Goal: Task Accomplishment & Management: Use online tool/utility

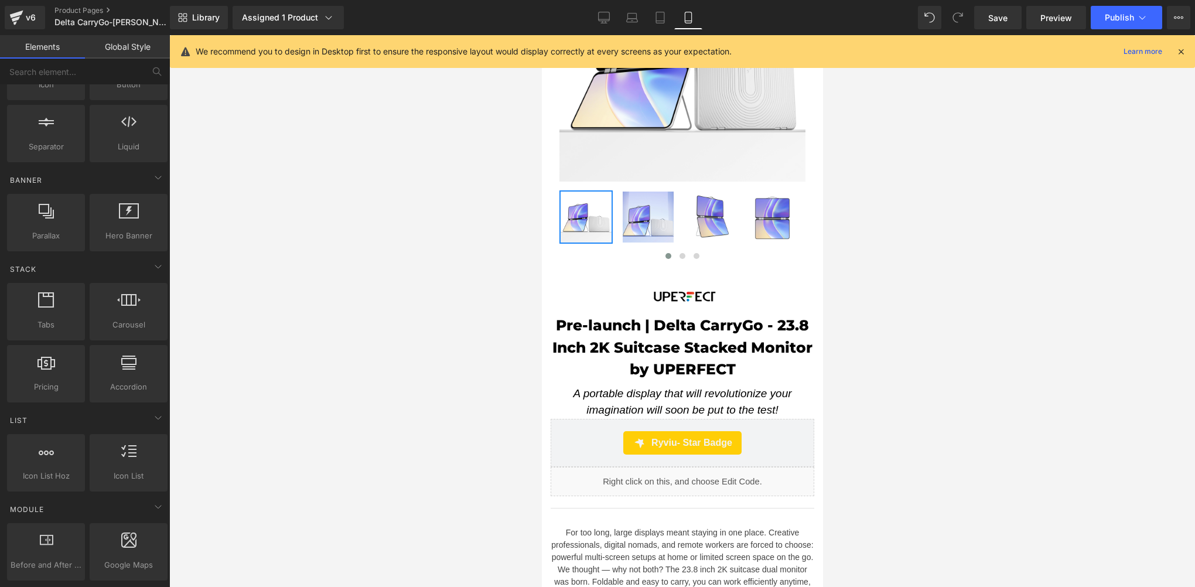
scroll to position [390, 0]
click at [604, 18] on icon at bounding box center [604, 18] width 12 height 12
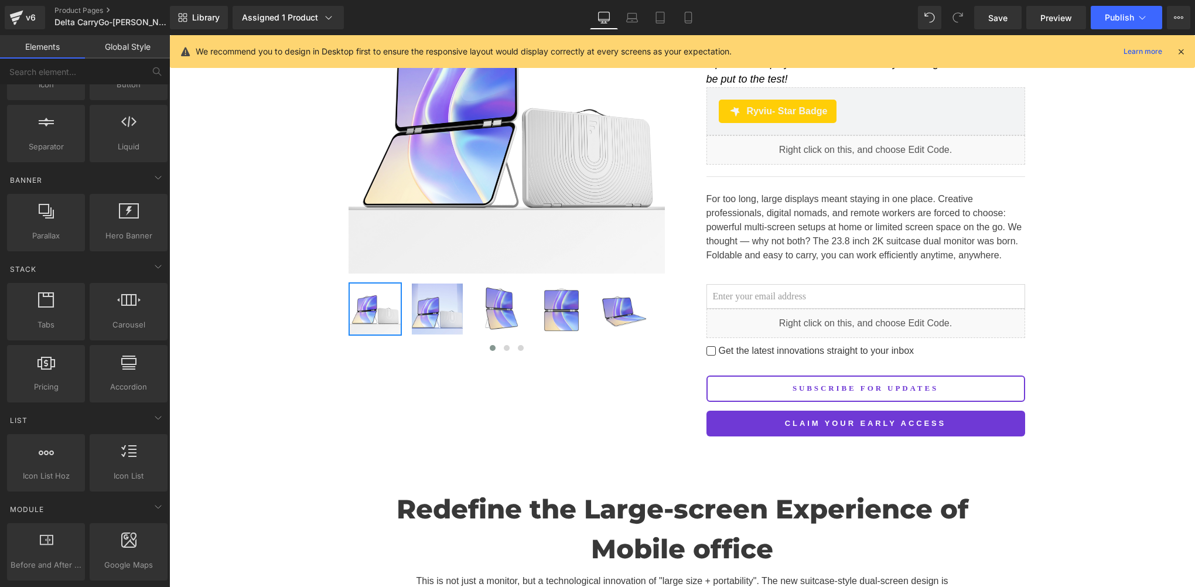
scroll to position [603, 0]
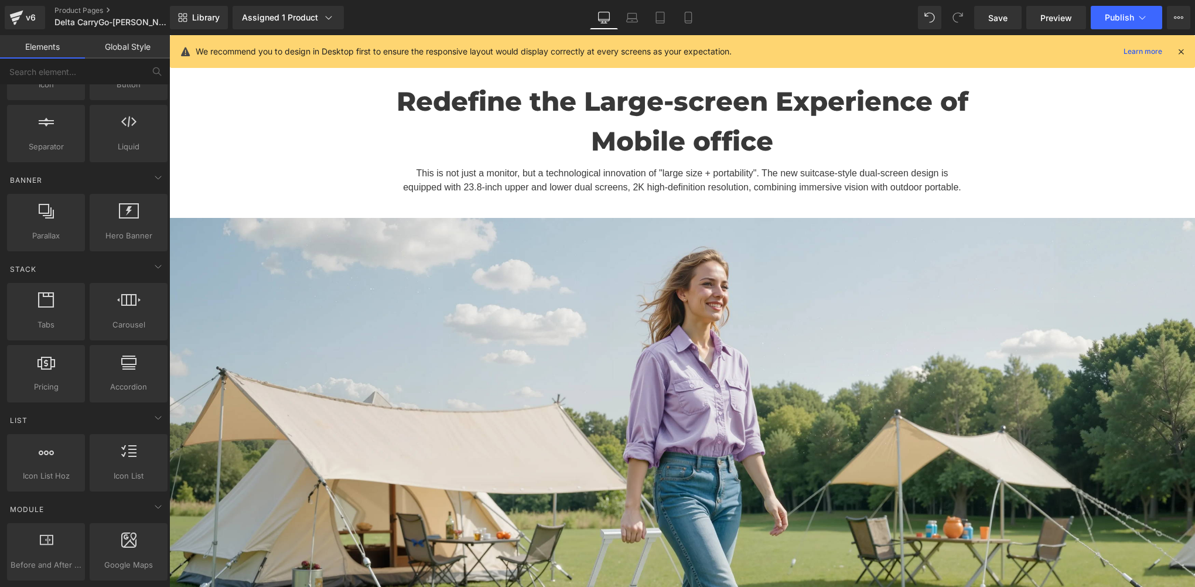
click at [1181, 53] on icon at bounding box center [1180, 51] width 11 height 11
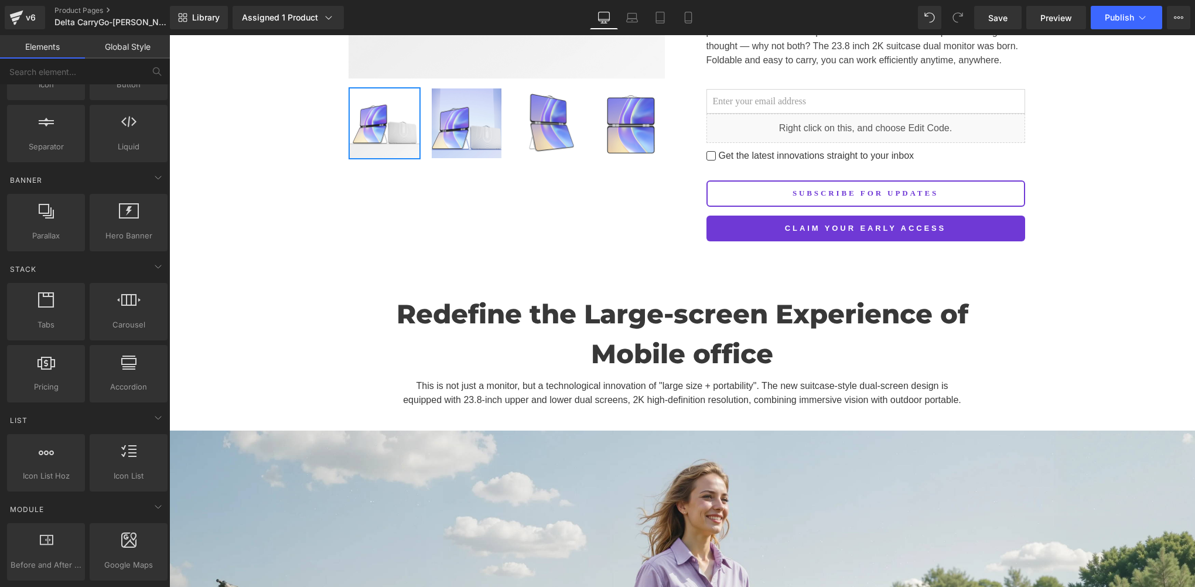
scroll to position [195, 0]
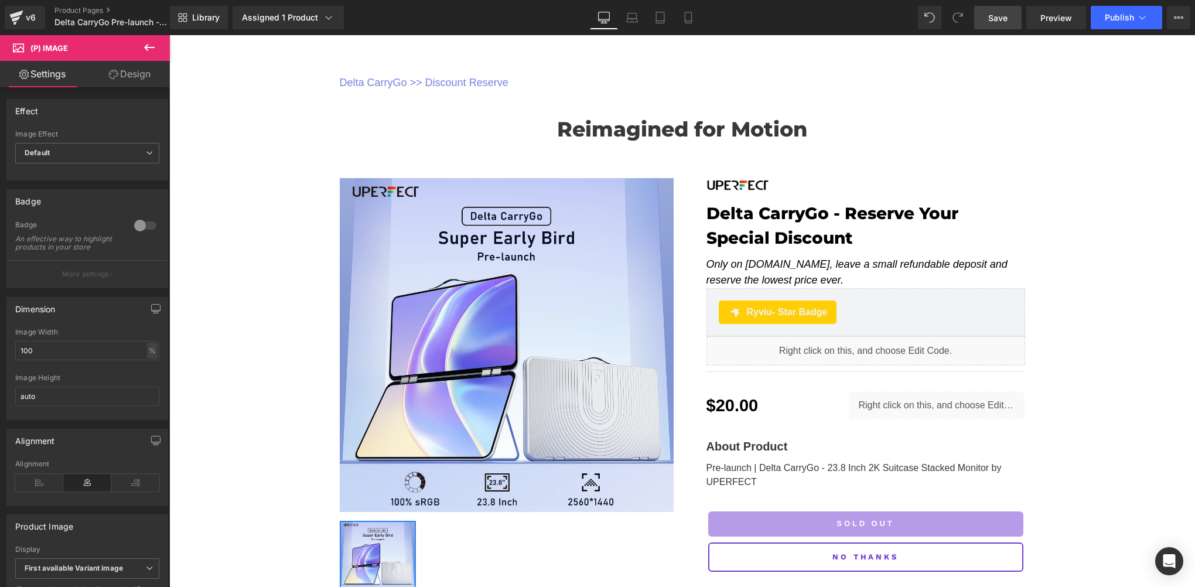
click at [991, 12] on span "Save" at bounding box center [997, 18] width 19 height 12
drag, startPoint x: 1018, startPoint y: 18, endPoint x: 242, endPoint y: 307, distance: 827.9
click at [1018, 18] on link "Save" at bounding box center [997, 17] width 47 height 23
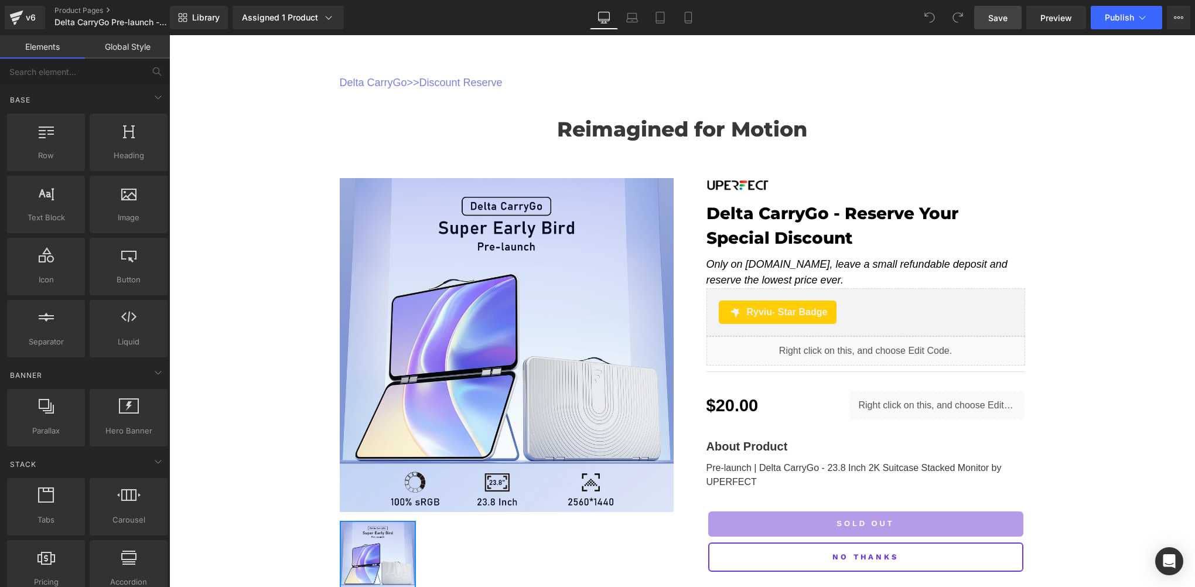
click at [998, 18] on span "Save" at bounding box center [997, 18] width 19 height 12
click at [996, 22] on span "Save" at bounding box center [997, 18] width 19 height 12
drag, startPoint x: 976, startPoint y: 20, endPoint x: 317, endPoint y: 305, distance: 718.3
click at [976, 20] on link "Save" at bounding box center [997, 17] width 47 height 23
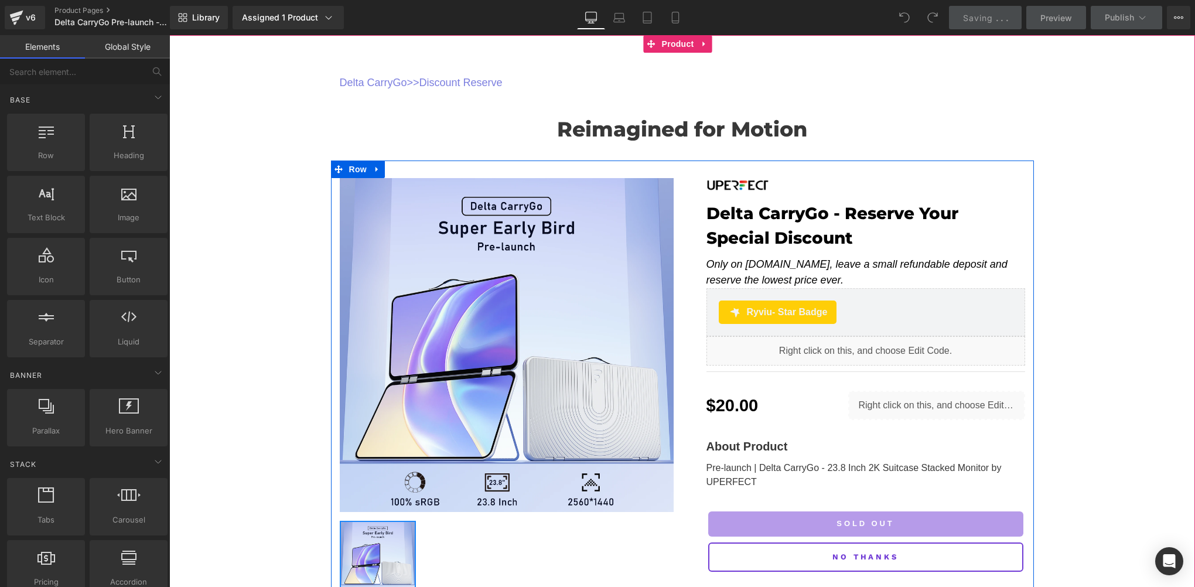
scroll to position [195, 0]
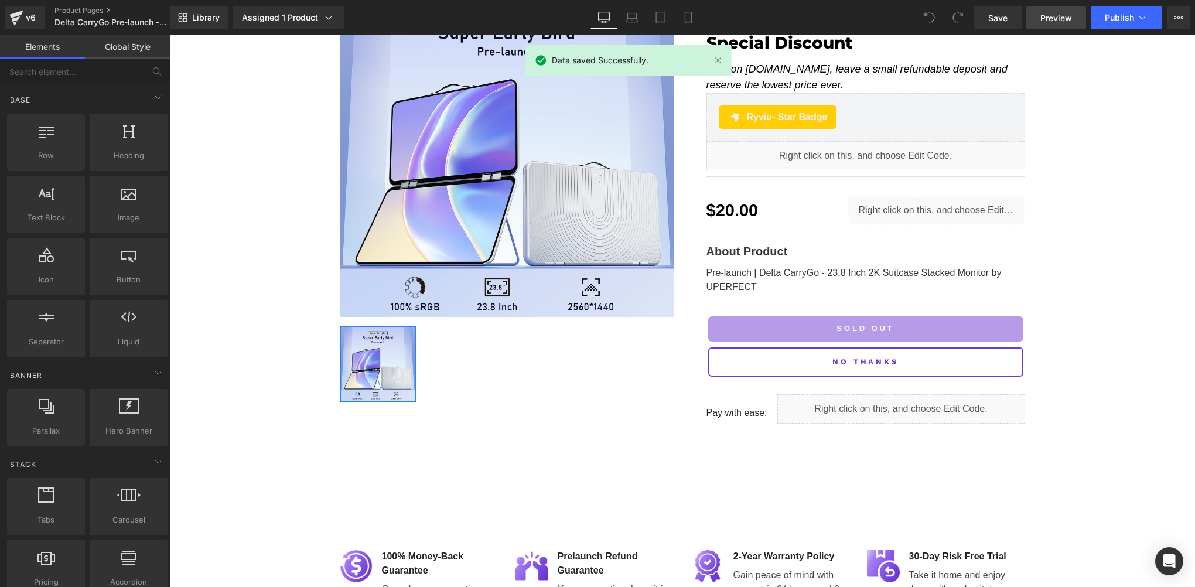
click at [1068, 20] on span "Preview" at bounding box center [1056, 18] width 32 height 12
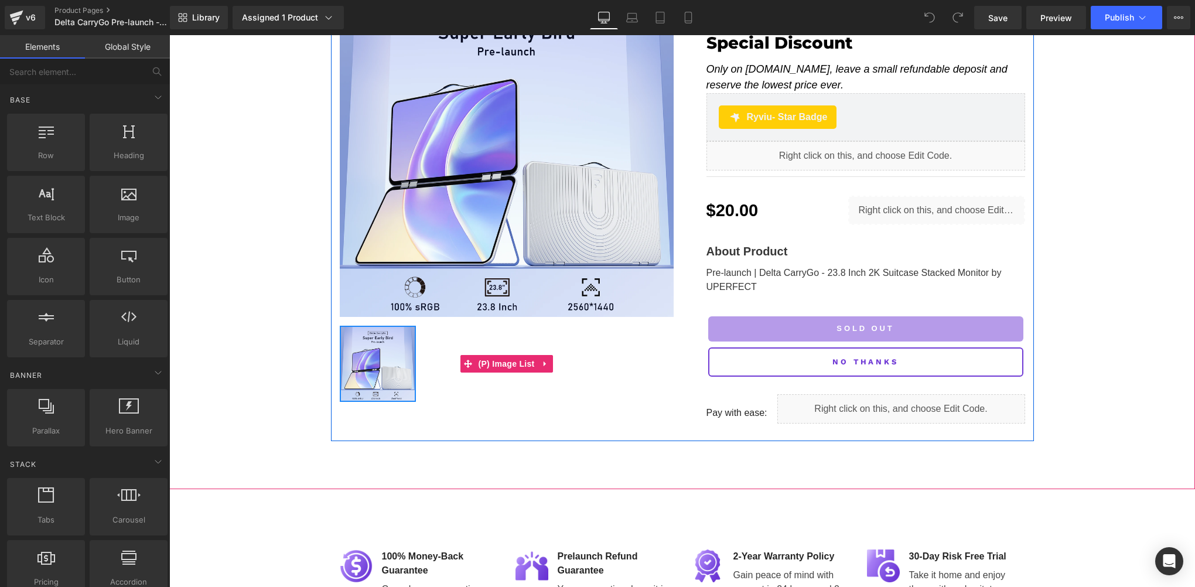
scroll to position [0, 0]
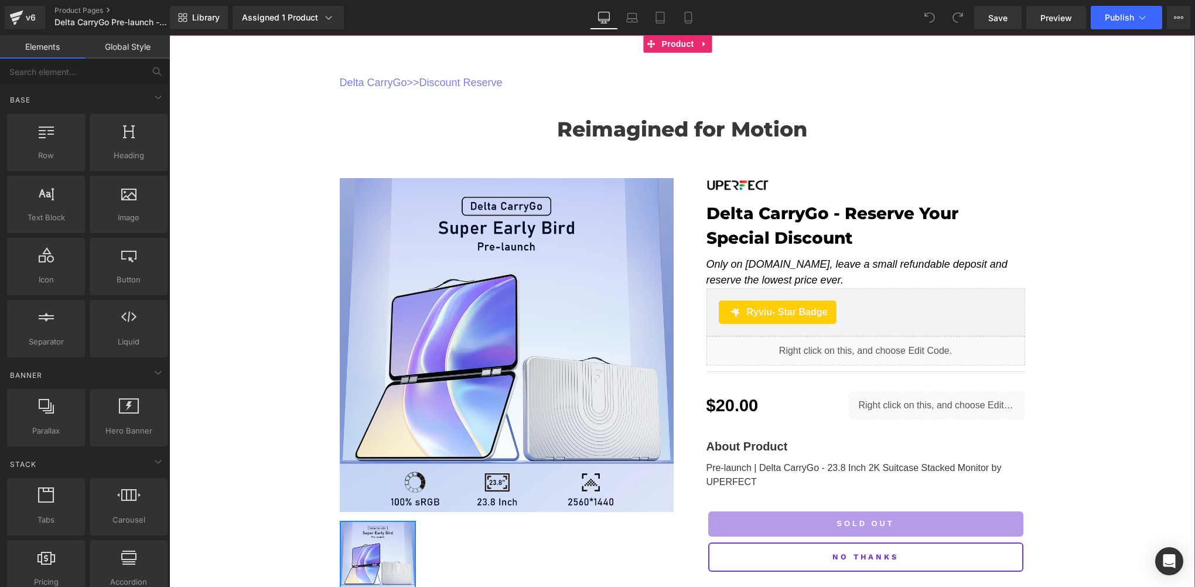
click at [229, 177] on div "Delta CarryGo >> Discount Reserve Text Block Reimagined for Motion Heading Row …" at bounding box center [682, 335] width 1026 height 601
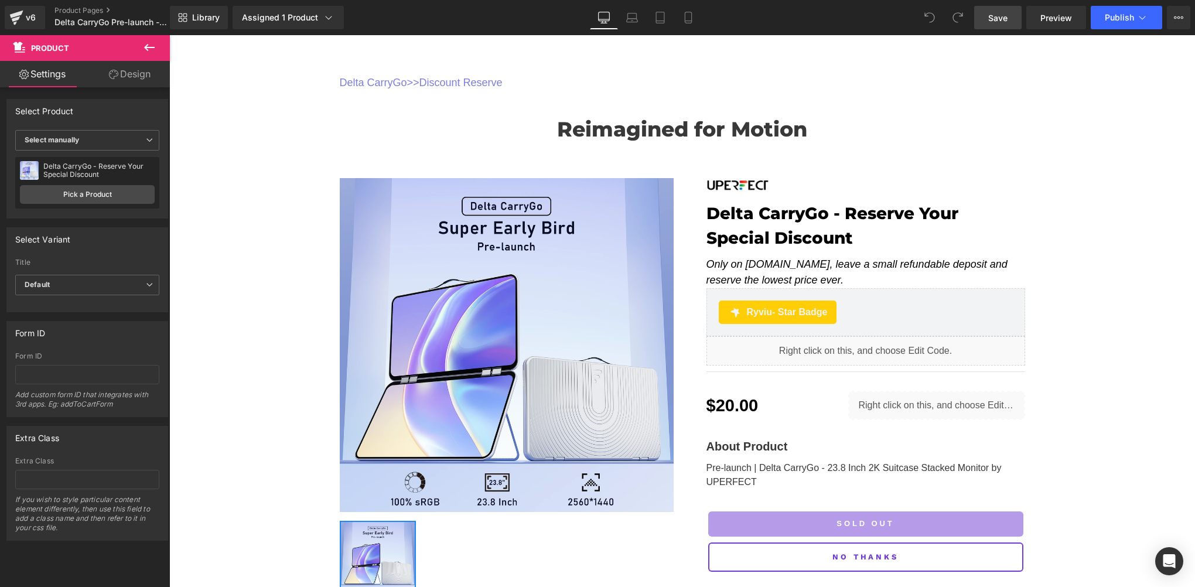
drag, startPoint x: 993, startPoint y: 15, endPoint x: 467, endPoint y: 282, distance: 589.1
click at [993, 15] on span "Save" at bounding box center [997, 18] width 19 height 12
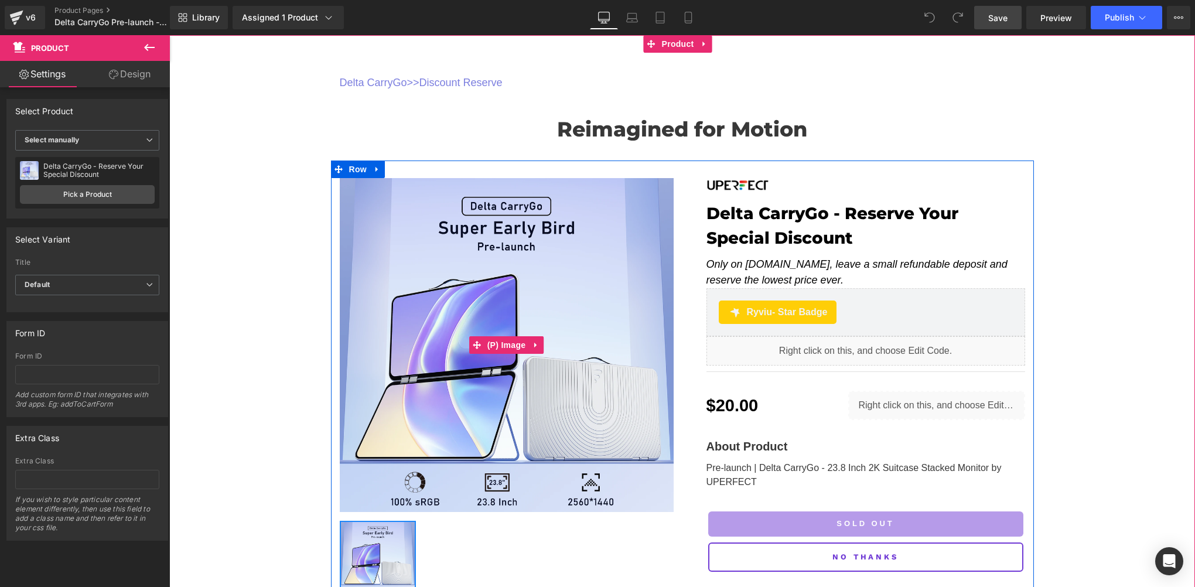
click at [627, 189] on img at bounding box center [507, 345] width 334 height 334
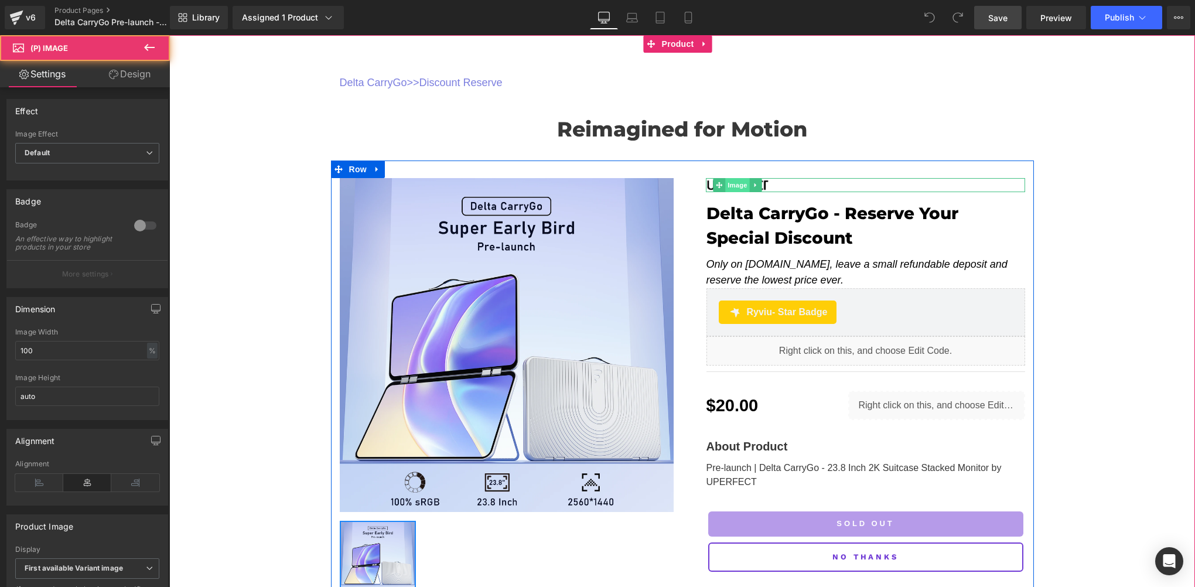
click at [726, 179] on span "Image" at bounding box center [737, 185] width 25 height 14
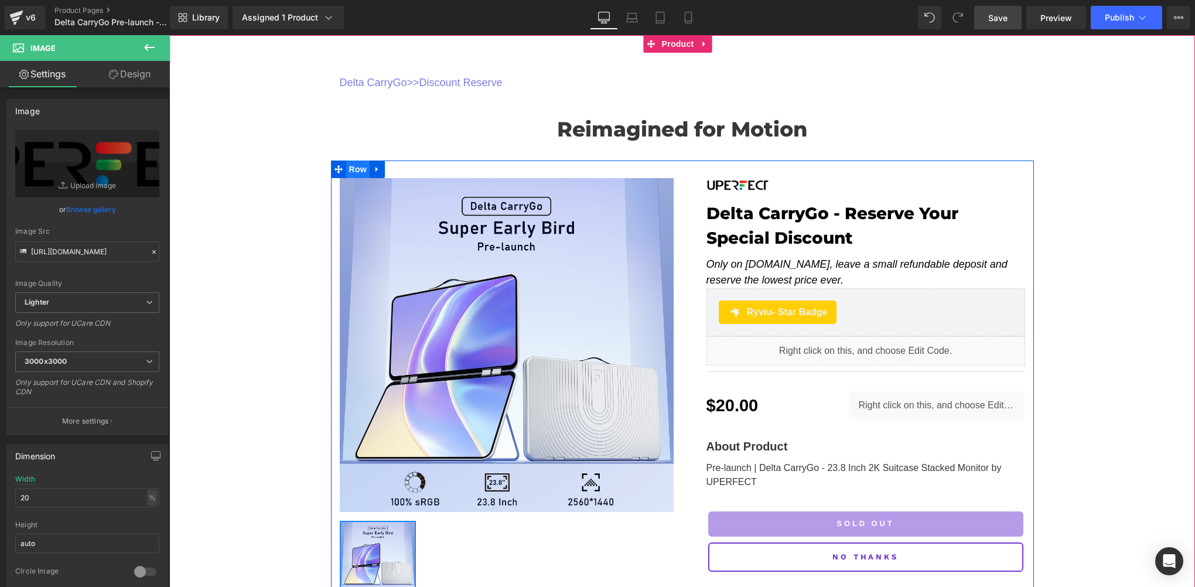
click at [356, 170] on span "Row" at bounding box center [357, 169] width 23 height 18
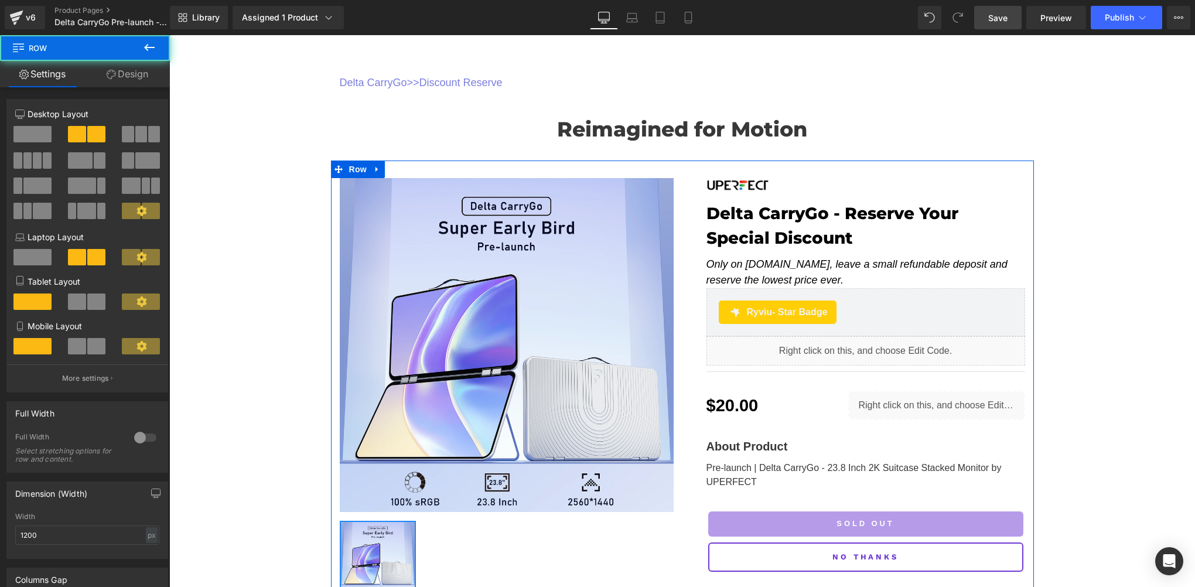
scroll to position [289, 0]
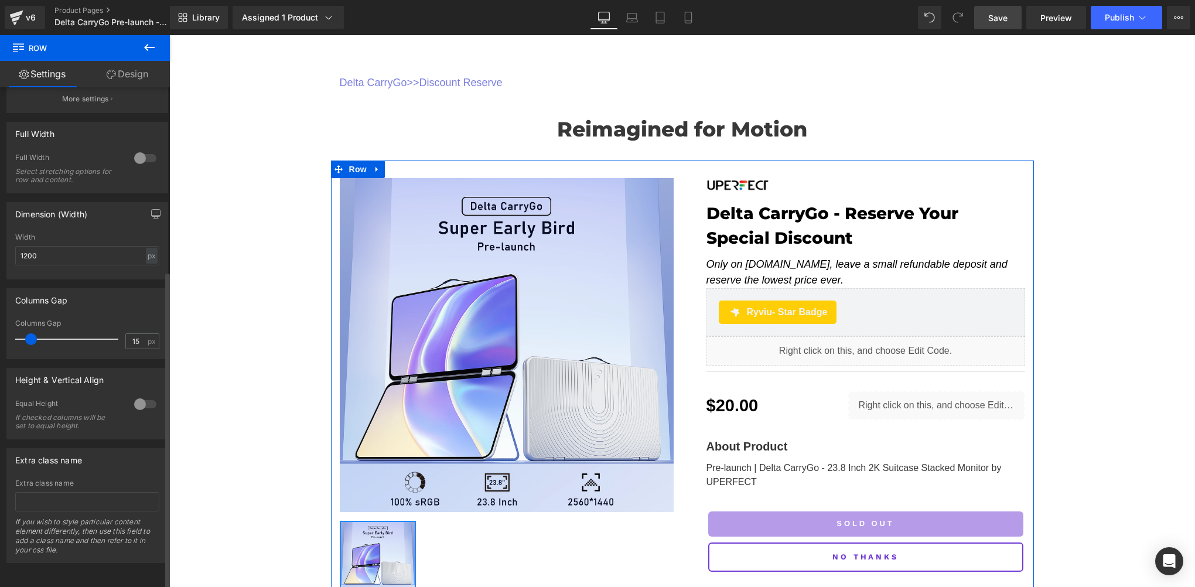
click at [131, 395] on div at bounding box center [145, 404] width 28 height 19
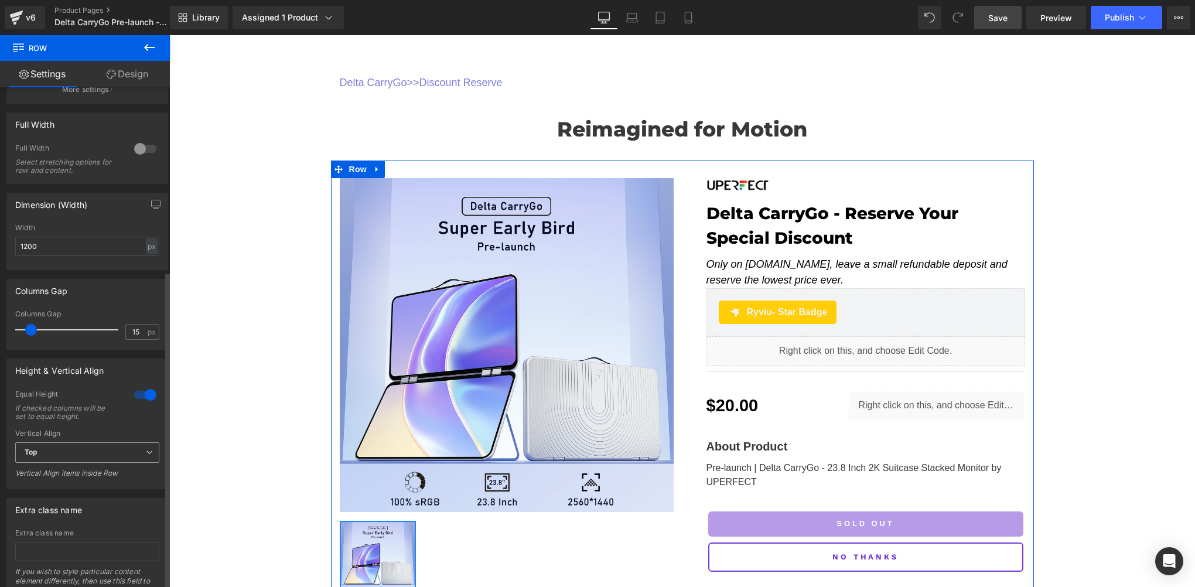
click at [77, 454] on span "Top" at bounding box center [87, 452] width 144 height 20
click at [66, 477] on li "Top" at bounding box center [84, 473] width 139 height 18
click at [97, 395] on div "Equal Height" at bounding box center [68, 395] width 107 height 12
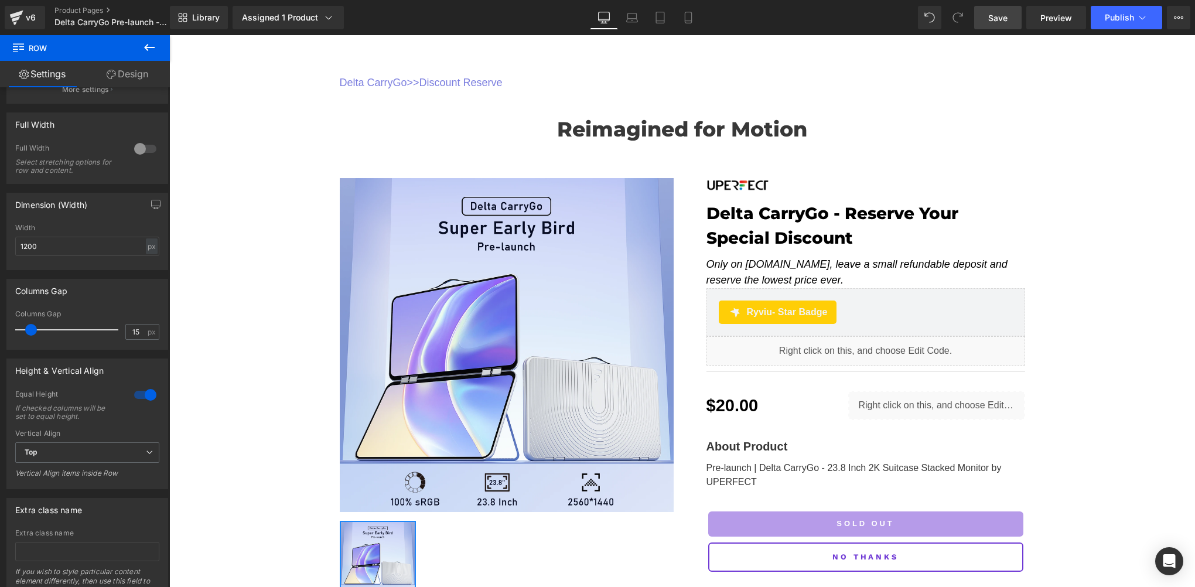
scroll to position [390, 0]
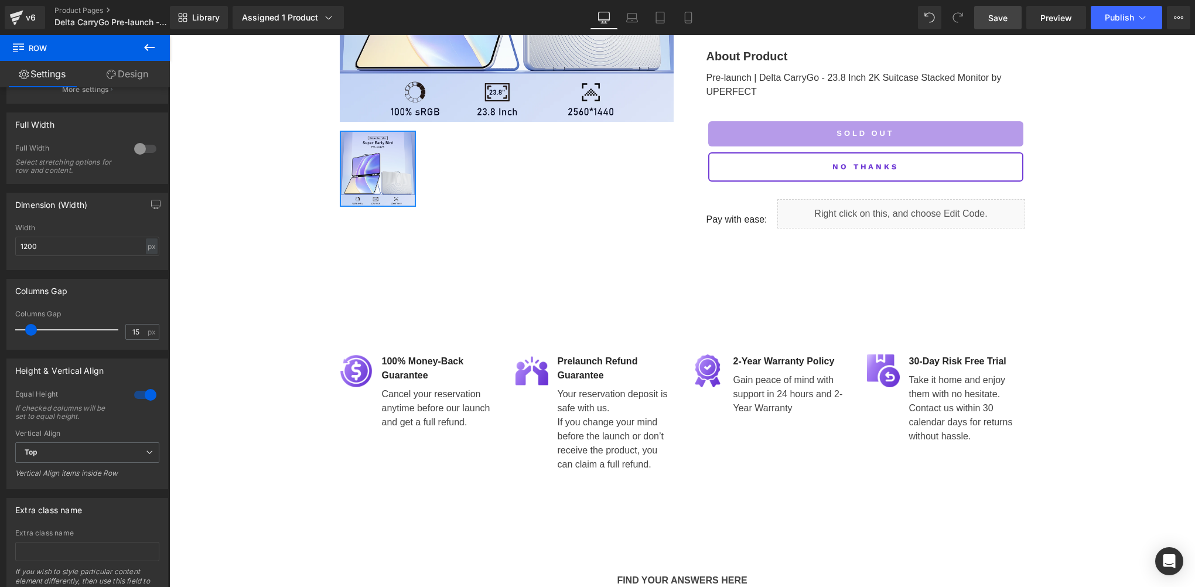
click at [999, 20] on span "Save" at bounding box center [997, 18] width 19 height 12
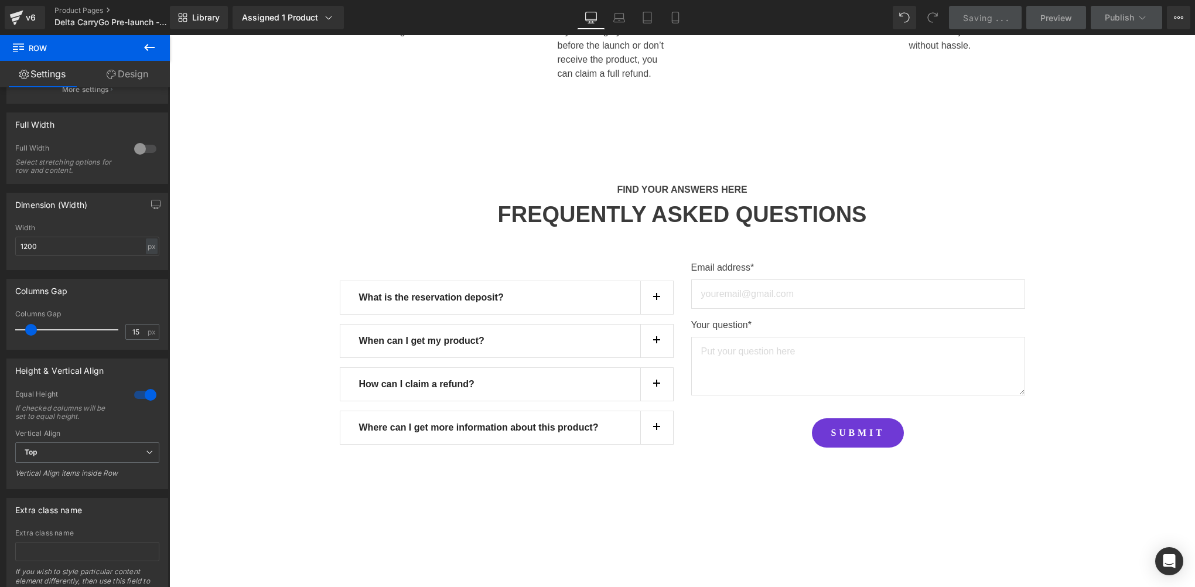
scroll to position [195, 0]
